Goal: Task Accomplishment & Management: Complete application form

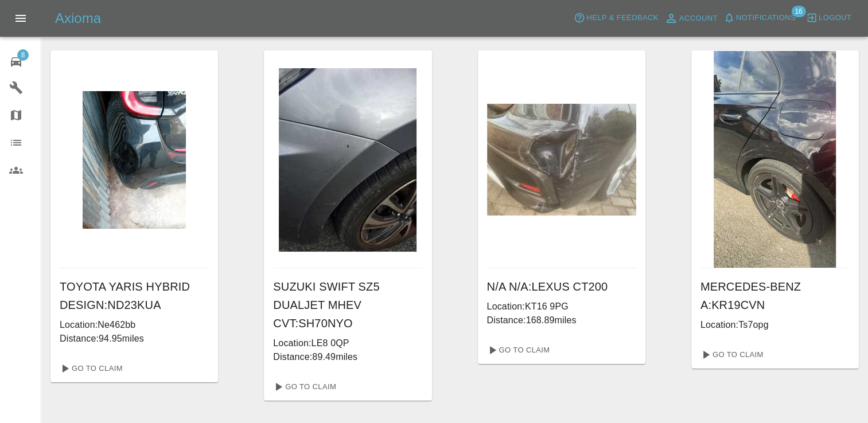
click at [26, 52] on span "8" at bounding box center [22, 54] width 11 height 11
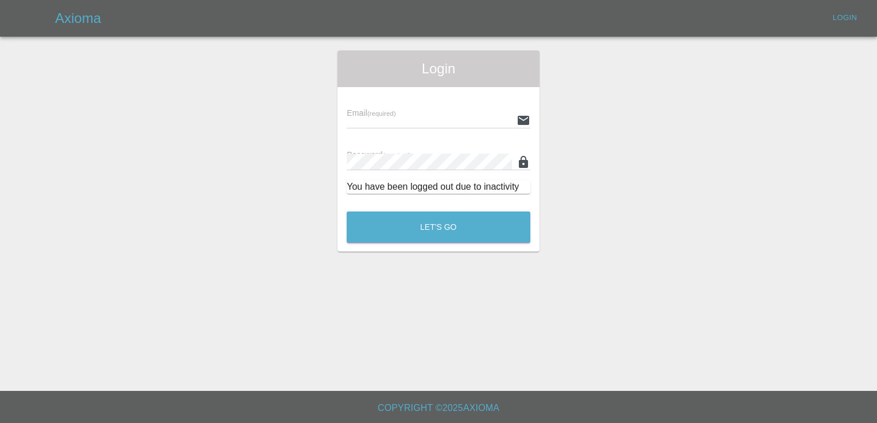
type input "[EMAIL_ADDRESS][DOMAIN_NAME]"
click at [425, 226] on button "Let's Go" at bounding box center [439, 228] width 184 height 32
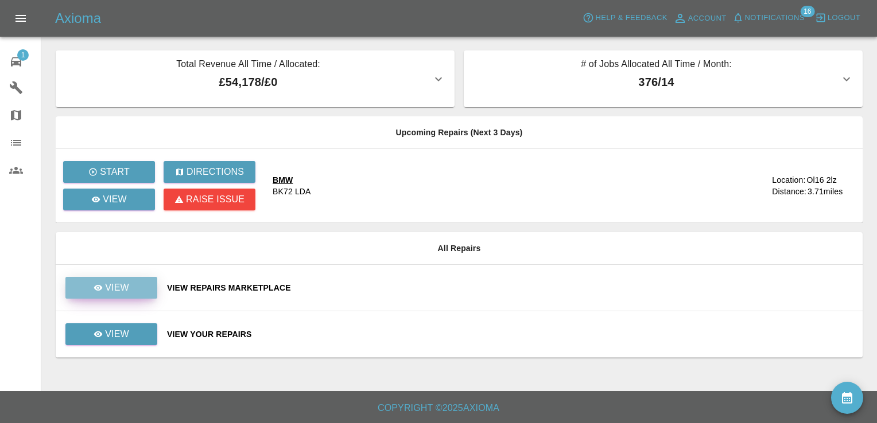
click at [126, 287] on p "View" at bounding box center [117, 288] width 24 height 14
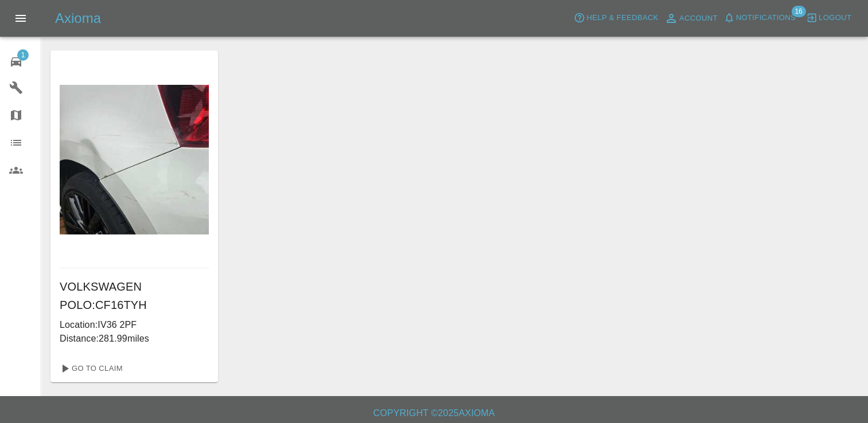
click at [18, 56] on span "1" at bounding box center [22, 54] width 11 height 11
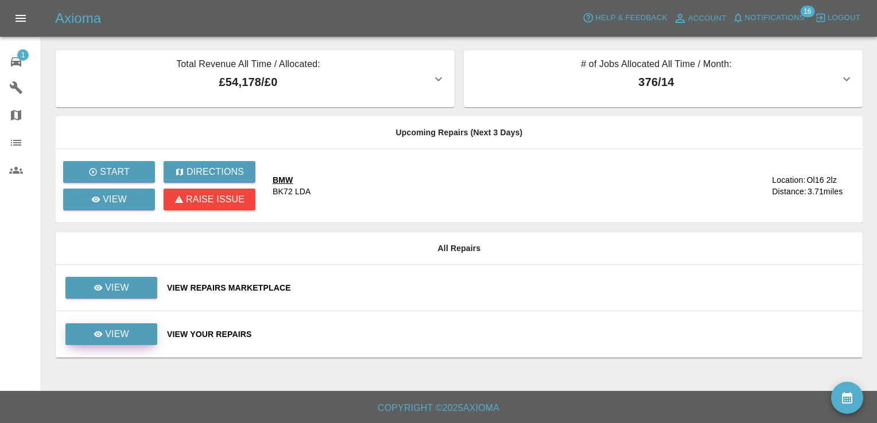
click at [119, 337] on p "View" at bounding box center [117, 335] width 24 height 14
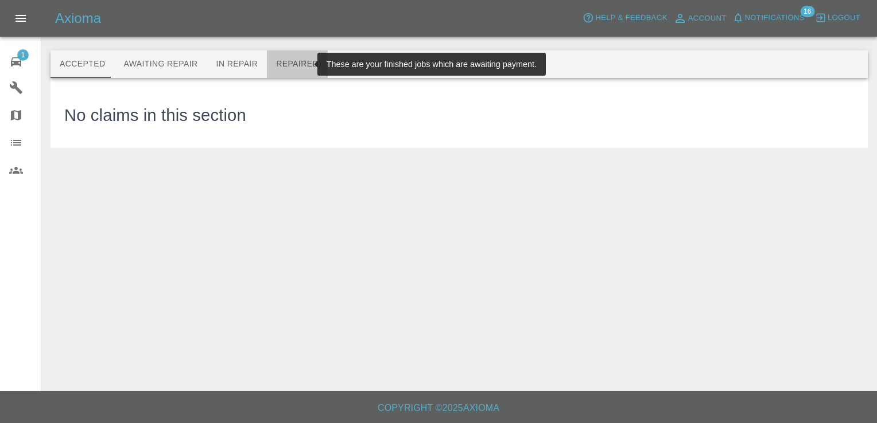
click at [285, 62] on button "Repaired" at bounding box center [297, 64] width 61 height 28
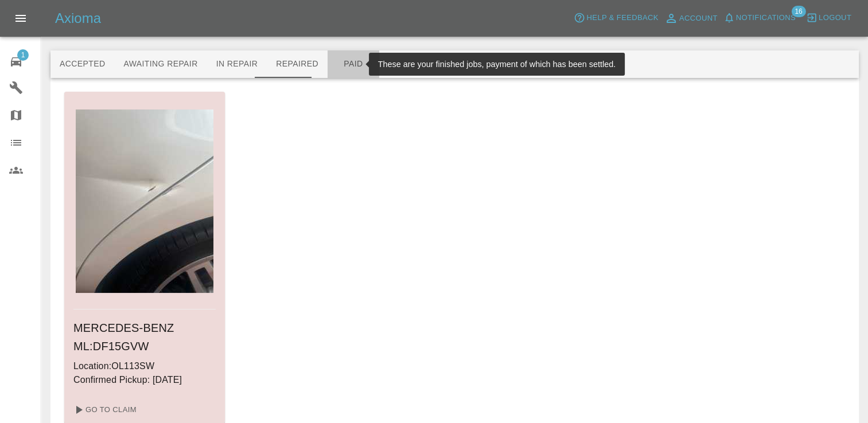
click at [342, 62] on button "Paid" at bounding box center [354, 64] width 52 height 28
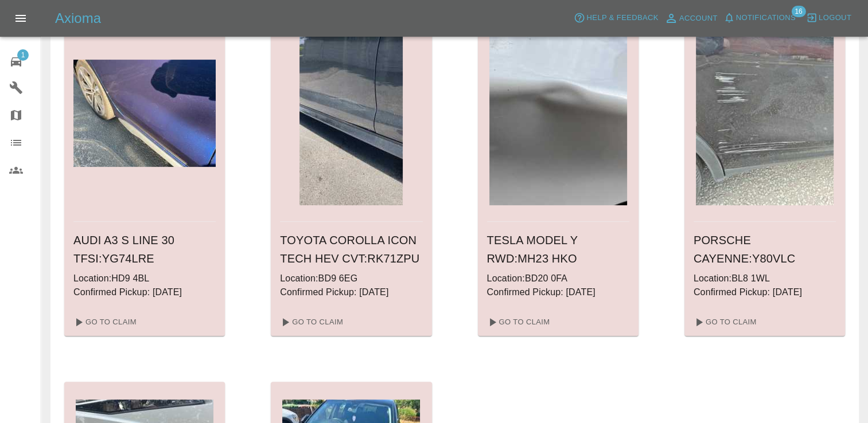
scroll to position [483, 0]
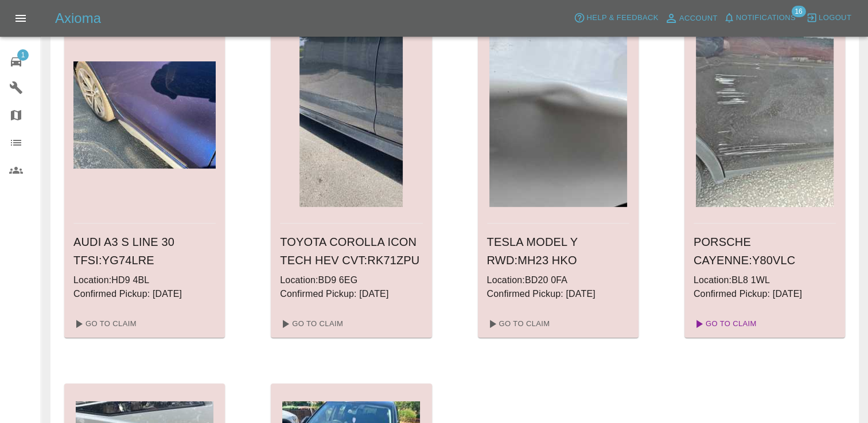
click at [727, 318] on link "Go To Claim" at bounding box center [724, 324] width 71 height 18
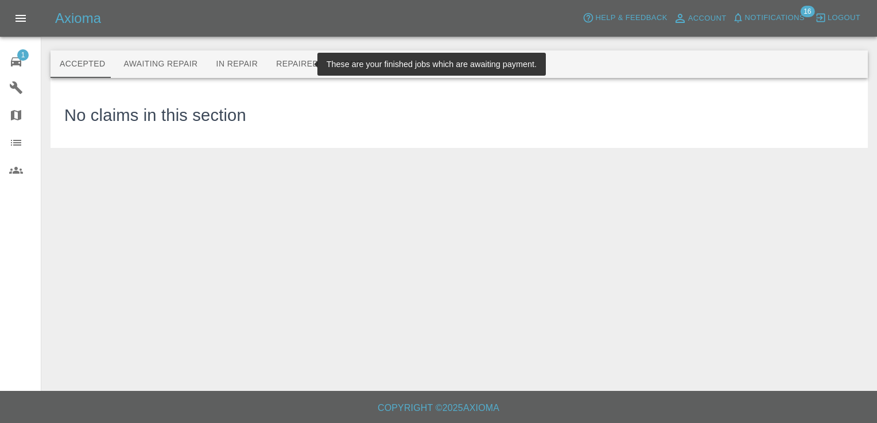
click at [293, 62] on button "Repaired" at bounding box center [297, 64] width 61 height 28
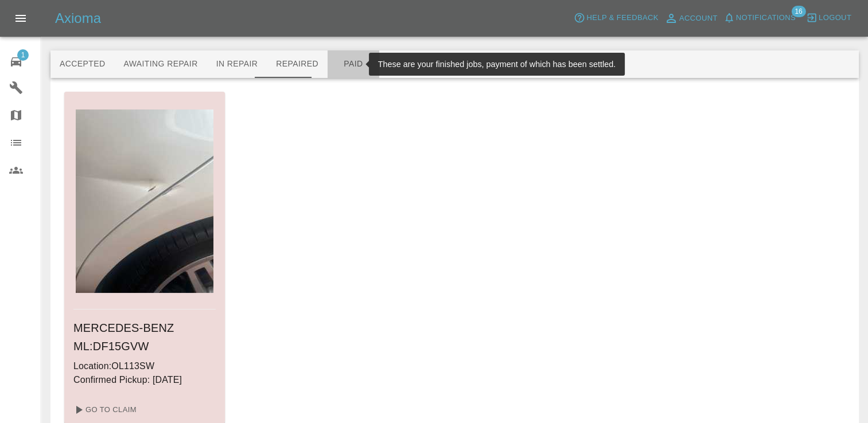
click at [336, 63] on button "Paid" at bounding box center [354, 64] width 52 height 28
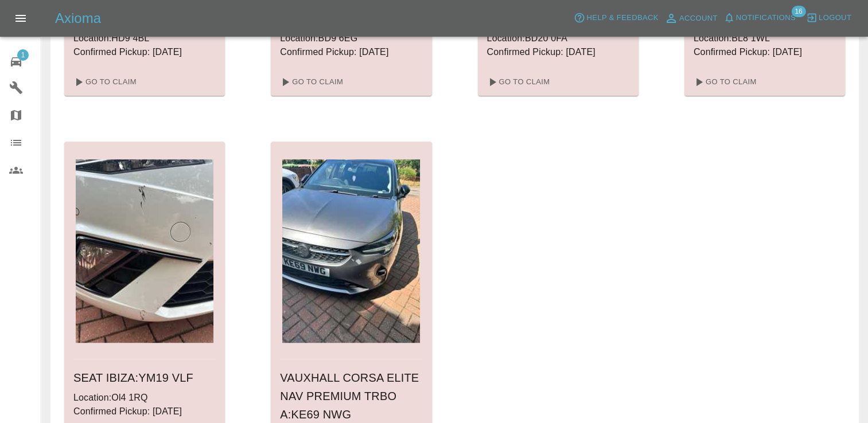
scroll to position [853, 0]
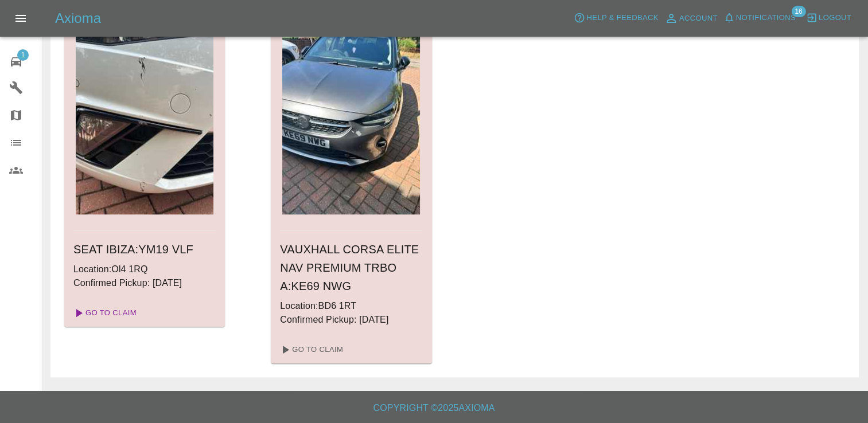
click at [116, 312] on link "Go To Claim" at bounding box center [104, 313] width 71 height 18
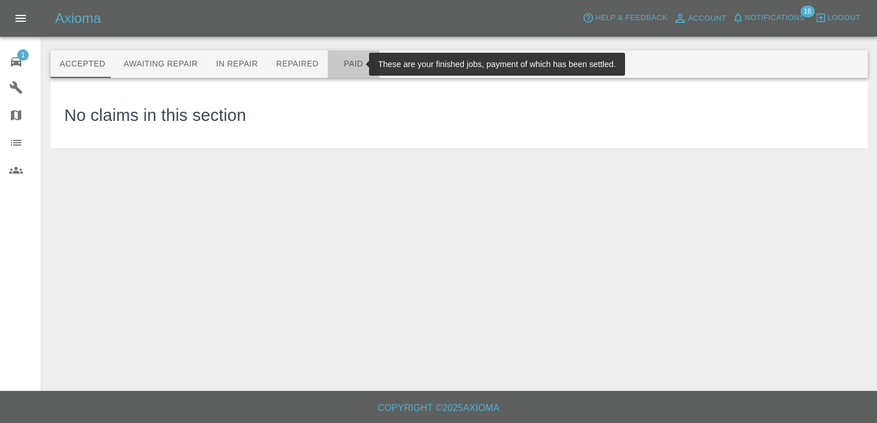
click at [347, 54] on button "Paid" at bounding box center [354, 64] width 52 height 28
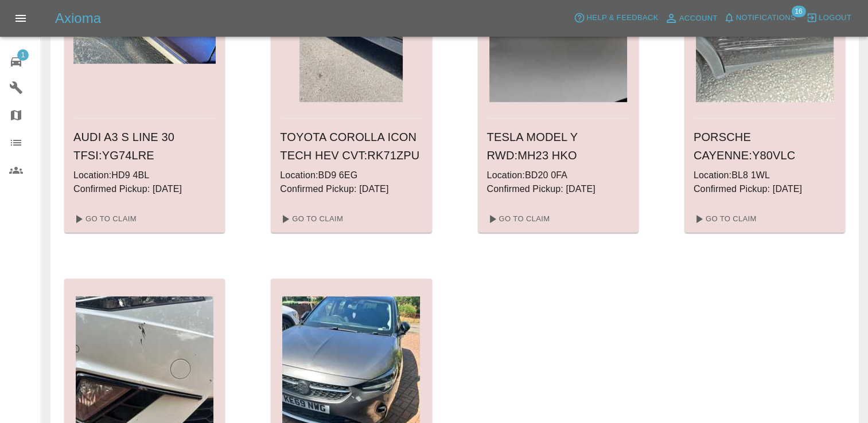
scroll to position [534, 0]
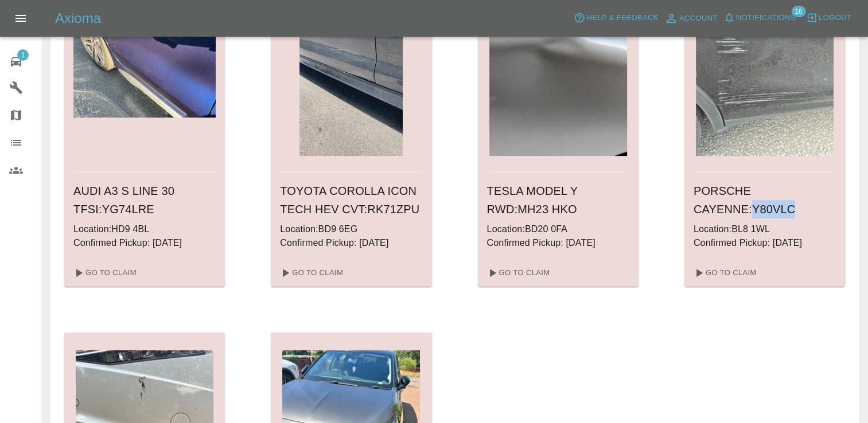
drag, startPoint x: 733, startPoint y: 207, endPoint x: 687, endPoint y: 215, distance: 47.2
click at [687, 215] on div "PORSCHE CAYENNE : Y80VLC Location: BL8 1WL Confirmed Pickup: [DATE]" at bounding box center [764, 216] width 161 height 87
copy h6 "Y80VLC"
click at [21, 58] on span "1" at bounding box center [22, 54] width 11 height 11
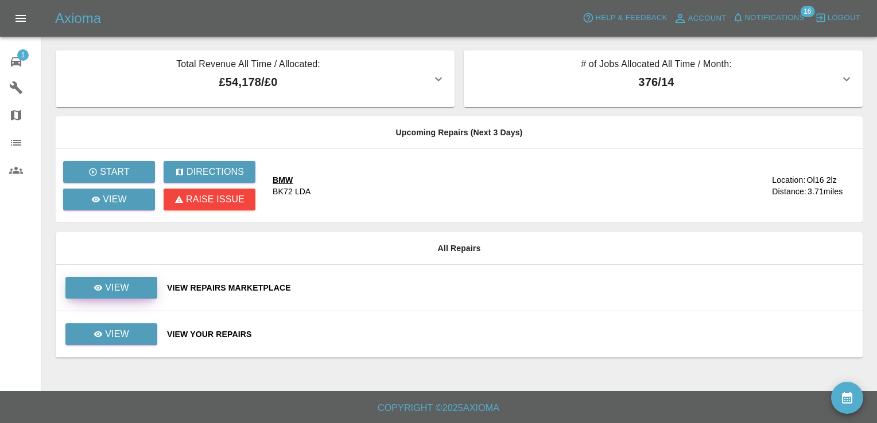
click at [116, 286] on p "View" at bounding box center [117, 288] width 24 height 14
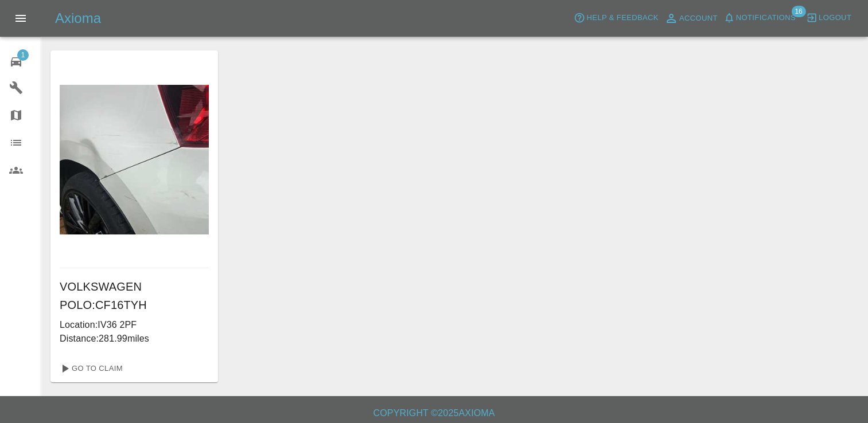
click at [18, 52] on span "1" at bounding box center [22, 54] width 11 height 11
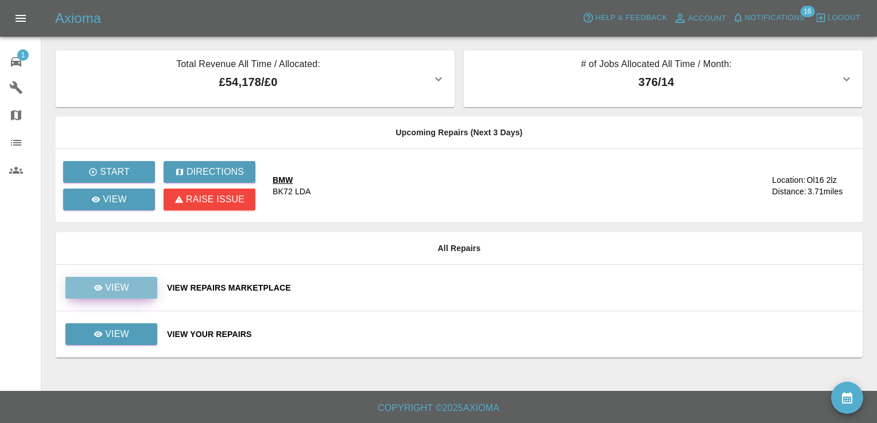
click at [115, 280] on link "View" at bounding box center [111, 288] width 92 height 22
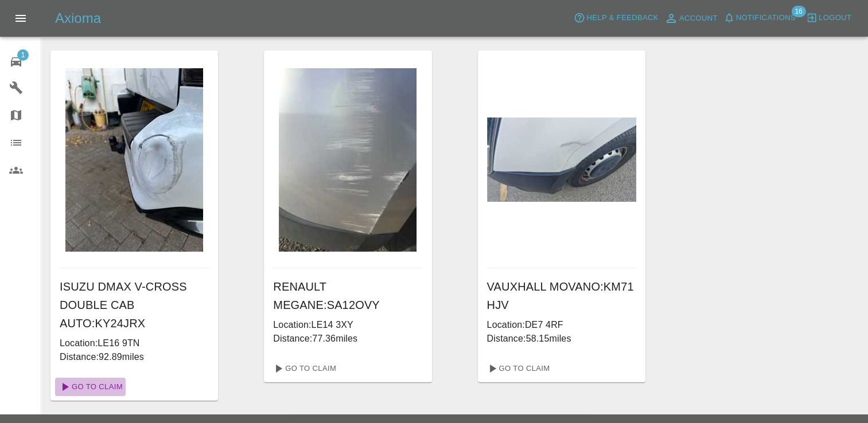
click at [103, 388] on link "Go To Claim" at bounding box center [90, 387] width 71 height 18
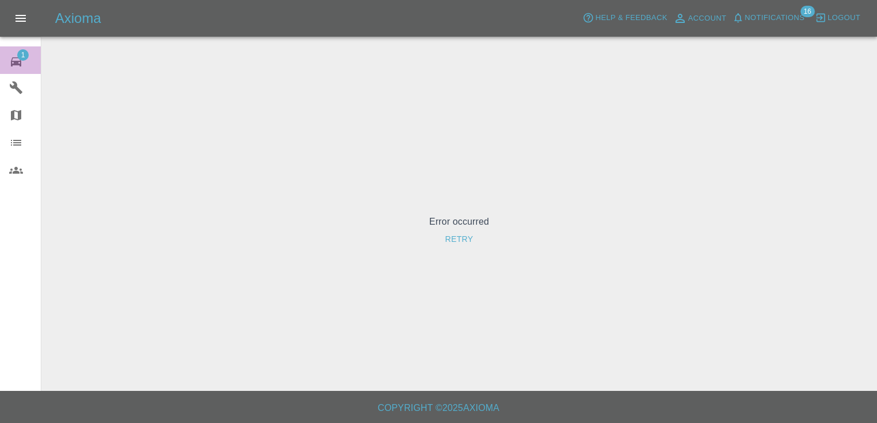
click at [20, 53] on span "1" at bounding box center [22, 54] width 11 height 11
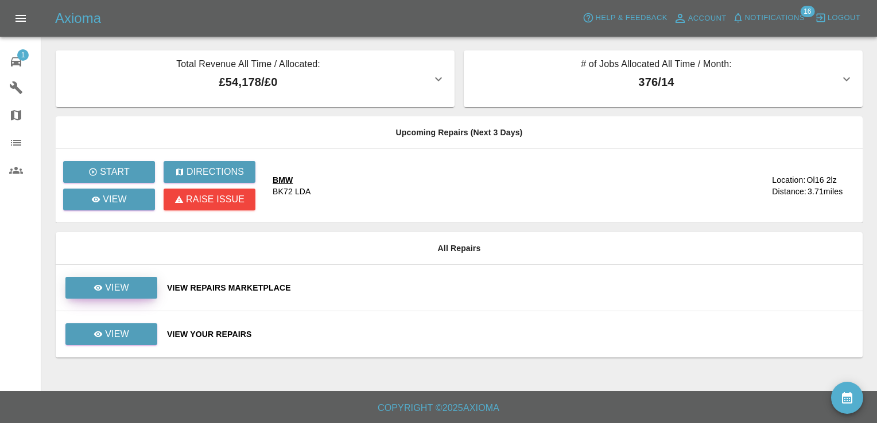
click at [133, 283] on link "View" at bounding box center [111, 288] width 92 height 22
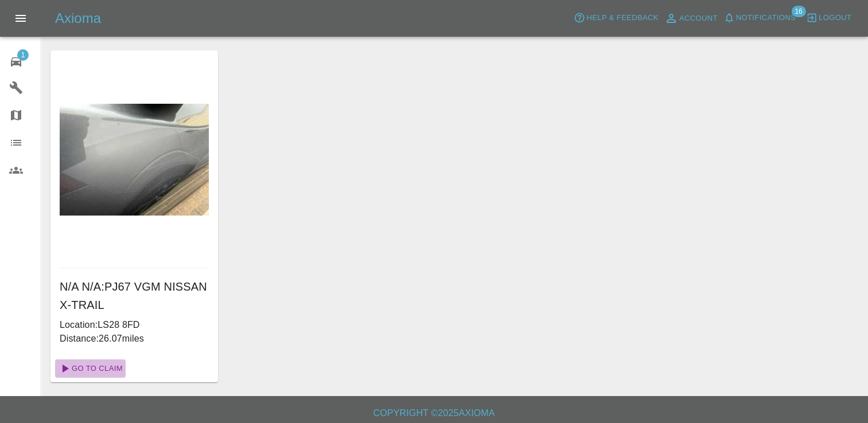
click at [110, 364] on link "Go To Claim" at bounding box center [90, 369] width 71 height 18
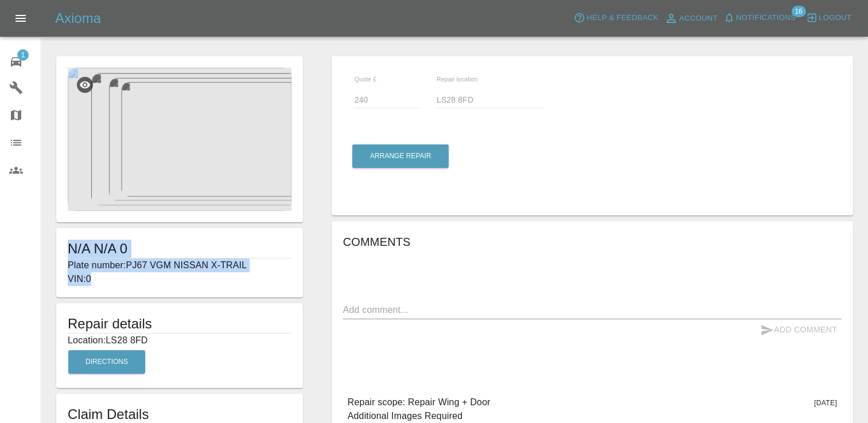
drag, startPoint x: 217, startPoint y: 219, endPoint x: 270, endPoint y: 278, distance: 78.8
click at [270, 278] on form "N/A N/A 0 Plate number: PJ67 VGM NISSAN X-TRAIL VIN: 0 Repair details Location:…" at bounding box center [179, 246] width 258 height 380
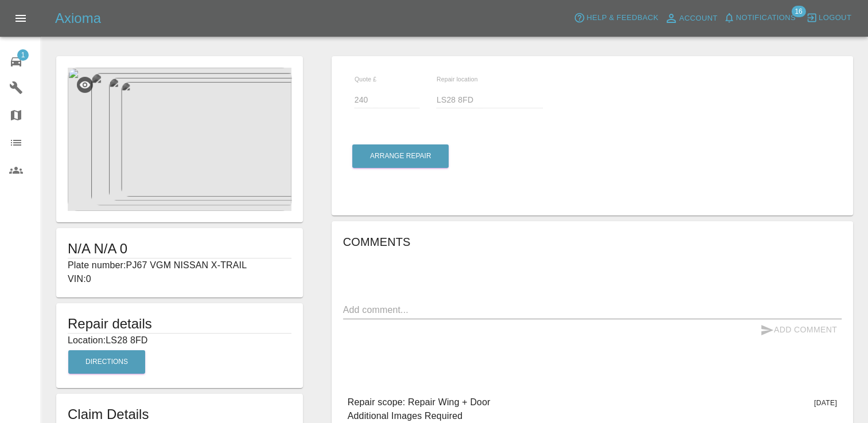
drag, startPoint x: 270, startPoint y: 278, endPoint x: 256, endPoint y: 325, distance: 48.9
click at [256, 325] on h5 "Repair details" at bounding box center [180, 324] width 224 height 18
click at [239, 146] on img at bounding box center [180, 139] width 224 height 143
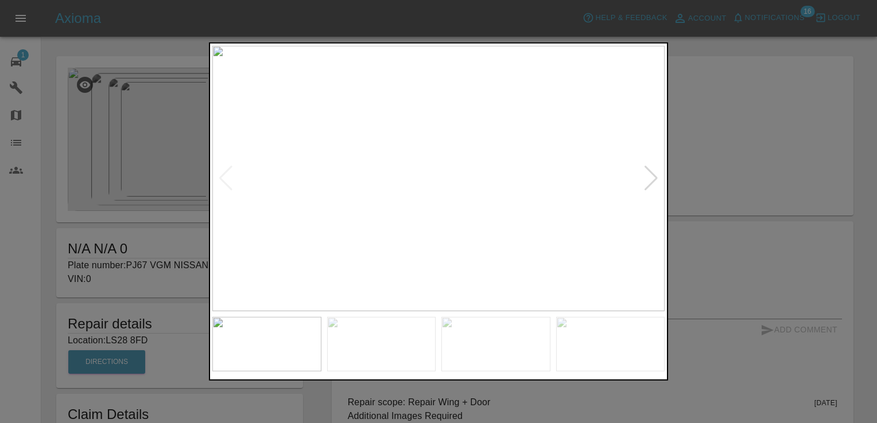
click at [655, 176] on div at bounding box center [650, 178] width 15 height 25
click at [811, 125] on div at bounding box center [438, 211] width 877 height 423
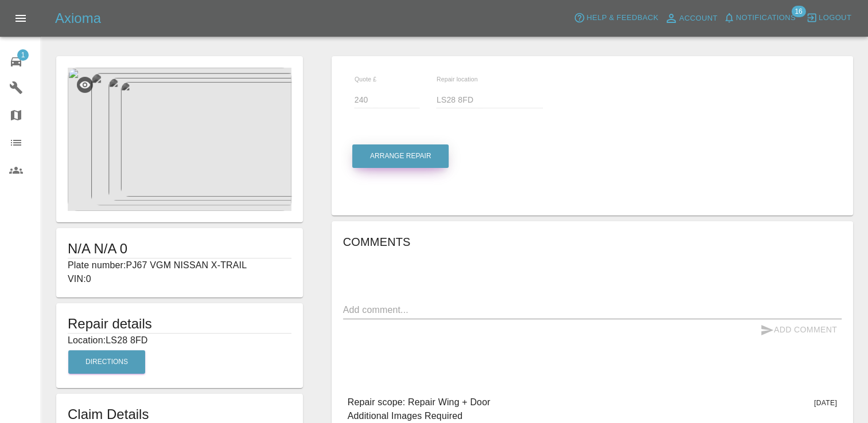
click at [394, 160] on button "Arrange Repair" at bounding box center [400, 157] width 96 height 24
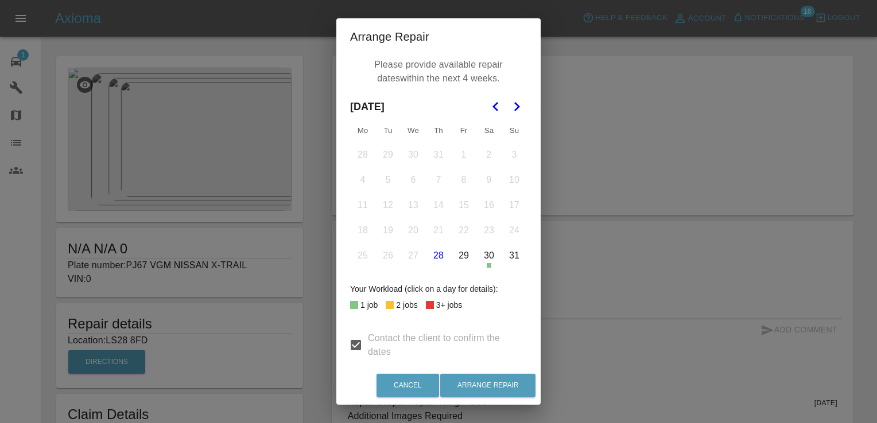
click at [509, 105] on icon "Go to the Next Month" at bounding box center [516, 107] width 14 height 14
click at [459, 181] on button "12" at bounding box center [464, 180] width 24 height 24
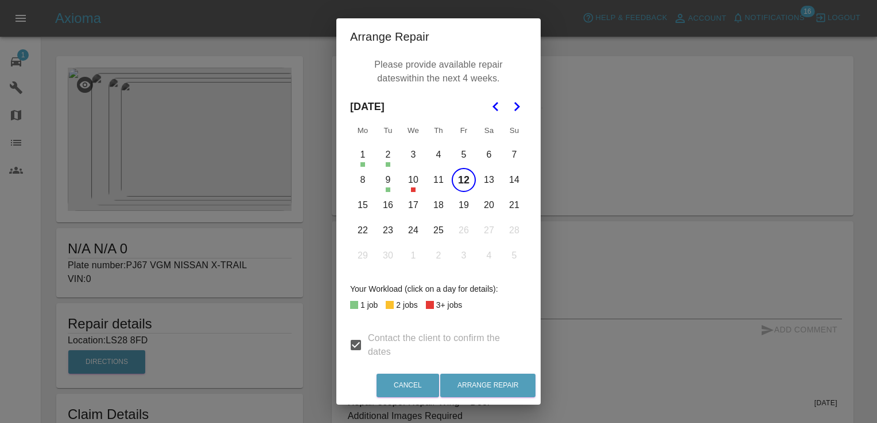
click at [362, 208] on button "15" at bounding box center [363, 205] width 24 height 24
click at [382, 209] on button "16" at bounding box center [388, 205] width 24 height 24
click at [409, 208] on button "17" at bounding box center [413, 205] width 24 height 24
click at [431, 208] on button "18" at bounding box center [438, 205] width 24 height 24
click at [461, 208] on button "19" at bounding box center [464, 205] width 24 height 24
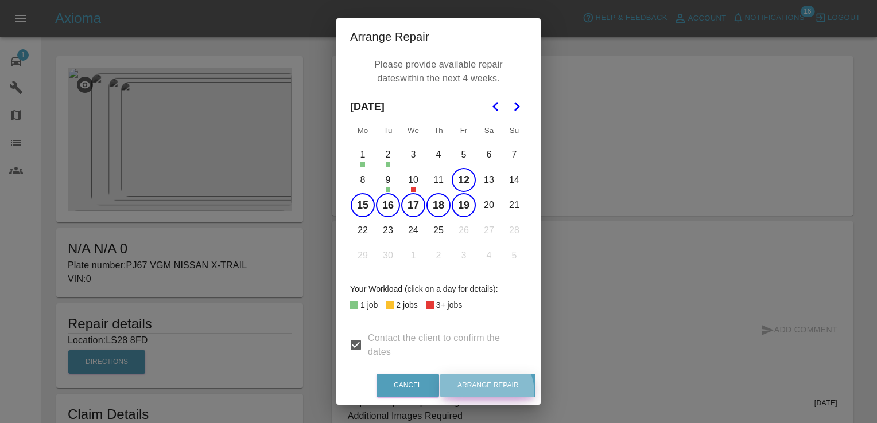
click at [491, 393] on button "Arrange Repair" at bounding box center [487, 386] width 95 height 24
